Goal: Find specific page/section: Find specific page/section

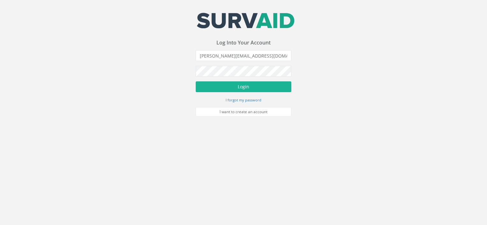
click at [238, 86] on button "Login" at bounding box center [244, 87] width 96 height 11
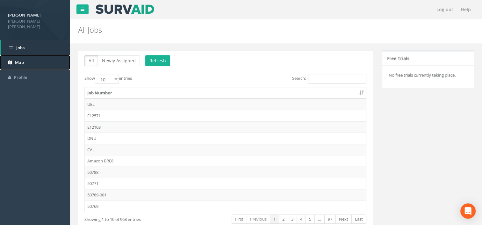
click at [17, 60] on link "Map" at bounding box center [35, 62] width 70 height 15
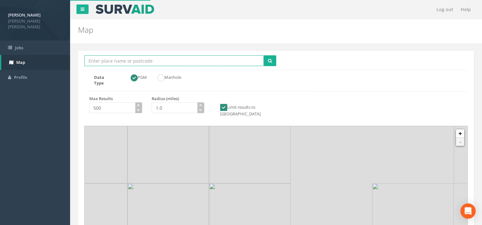
click at [168, 66] on input "Location Search Box" at bounding box center [173, 60] width 179 height 11
paste input "[STREET_ADDRESS]"
click at [264, 55] on button "submit" at bounding box center [270, 60] width 12 height 11
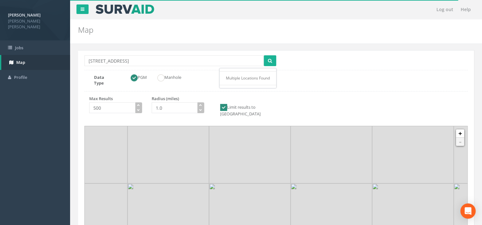
click at [247, 82] on ul "Multiple Locations Found" at bounding box center [247, 77] width 57 height 19
click at [245, 79] on div "PGM Manhole" at bounding box center [195, 78] width 152 height 7
drag, startPoint x: 112, startPoint y: 61, endPoint x: 65, endPoint y: 58, distance: 46.9
click at [65, 58] on div "[PERSON_NAME] [PERSON_NAME] [PERSON_NAME] Logout S Jobs Map Profile Log out Hel…" at bounding box center [241, 191] width 482 height 382
type input "Isleworth TW7 5QD"
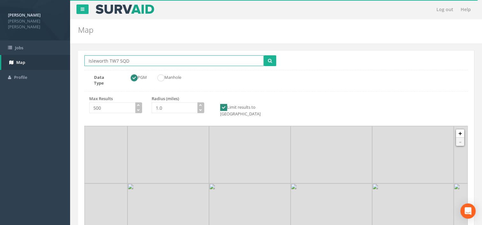
click at [264, 55] on button "submit" at bounding box center [270, 60] width 12 height 11
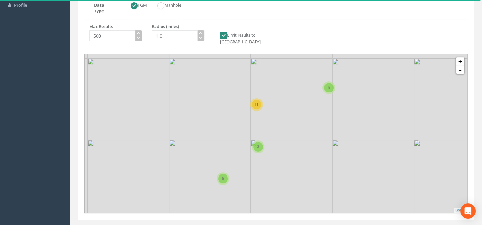
scroll to position [75, 0]
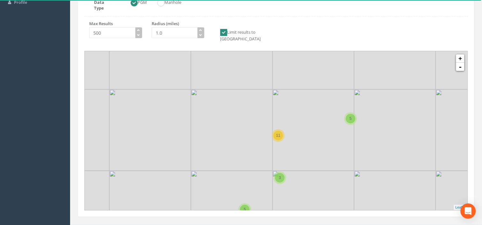
drag, startPoint x: 324, startPoint y: 125, endPoint x: 345, endPoint y: 157, distance: 39.0
click at [345, 157] on icon at bounding box center [298, 164] width 498 height 207
click at [307, 131] on icon at bounding box center [276, 130] width 498 height 207
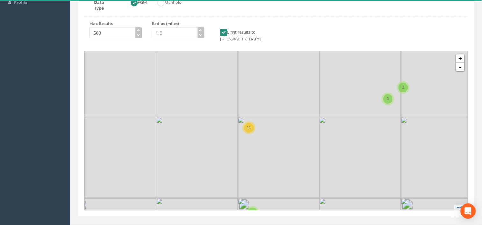
click at [267, 102] on icon at bounding box center [276, 130] width 498 height 207
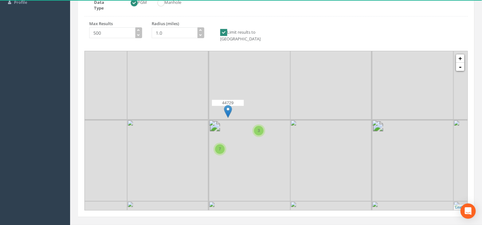
click at [252, 91] on icon at bounding box center [276, 130] width 498 height 207
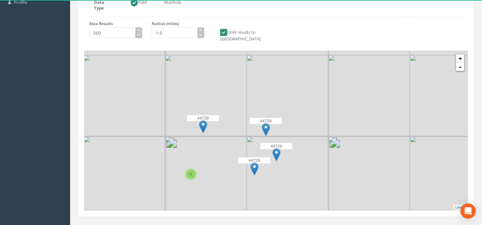
click at [277, 97] on icon at bounding box center [276, 130] width 498 height 207
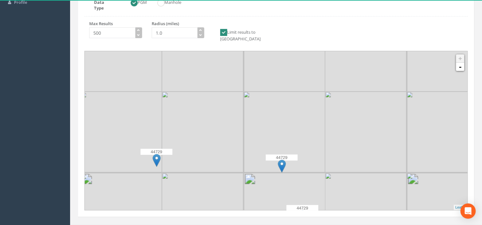
drag, startPoint x: 298, startPoint y: 109, endPoint x: 308, endPoint y: 111, distance: 10.1
click at [308, 111] on icon at bounding box center [303, 140] width 498 height 207
click at [460, 63] on link "-" at bounding box center [460, 67] width 8 height 8
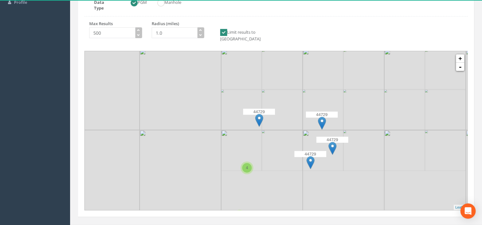
drag, startPoint x: 344, startPoint y: 98, endPoint x: 387, endPoint y: 76, distance: 48.1
click at [387, 76] on icon at bounding box center [318, 108] width 498 height 207
click at [321, 117] on img at bounding box center [322, 123] width 8 height 13
click at [320, 117] on img at bounding box center [322, 123] width 8 height 13
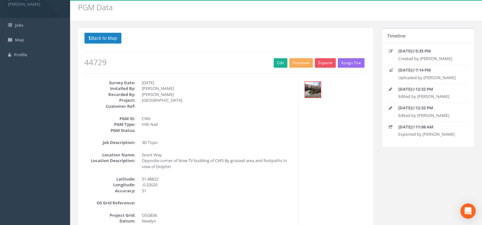
scroll to position [32, 0]
